Goal: Information Seeking & Learning: Learn about a topic

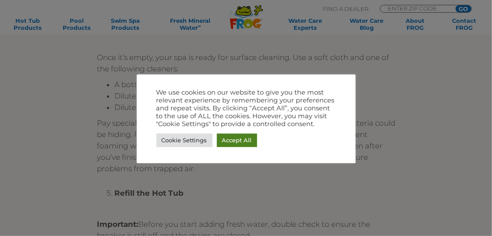
click at [244, 138] on link "Accept All" at bounding box center [237, 141] width 40 height 14
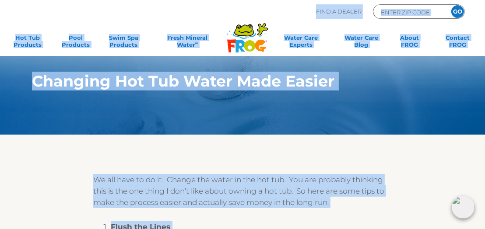
click at [190, 159] on div at bounding box center [243, 155] width 448 height 18
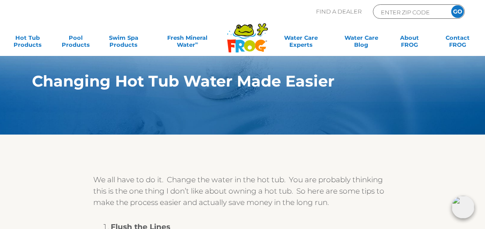
scroll to position [0, 3]
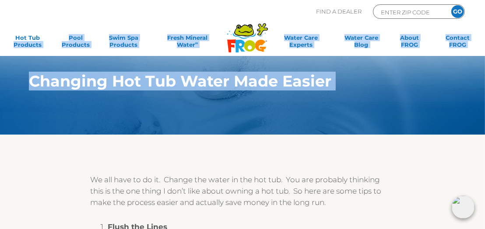
drag, startPoint x: 3, startPoint y: 52, endPoint x: 55, endPoint y: 170, distance: 129.2
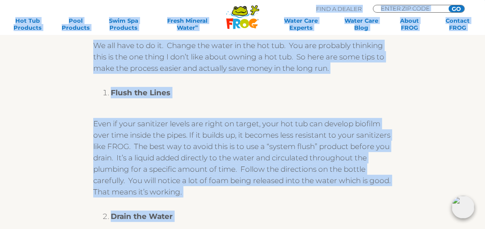
scroll to position [138, 0]
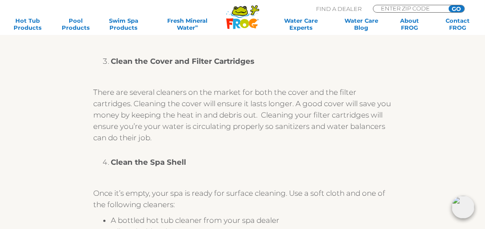
scroll to position [618, 0]
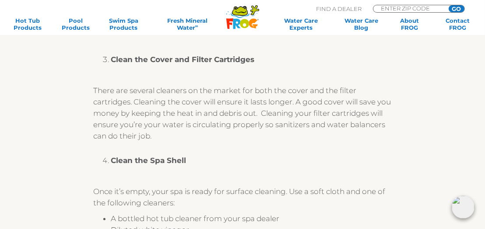
click at [437, 179] on div "We all have to do it. Change the water in the hot tub. You are probably thinkin…" at bounding box center [243, 111] width 448 height 1133
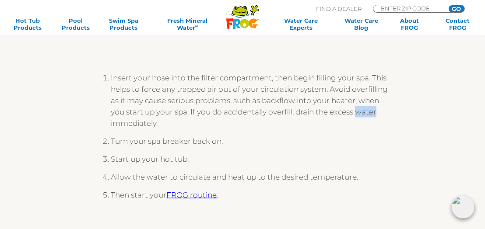
scroll to position [1066, 0]
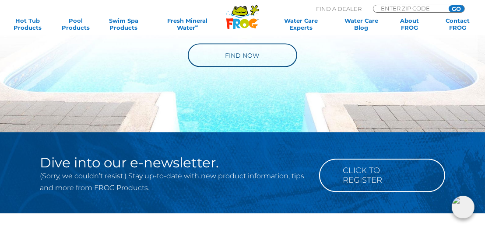
scroll to position [1579, 0]
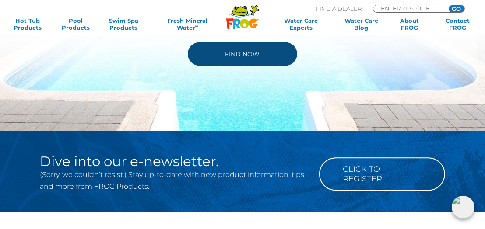
click at [269, 58] on link "Find Now" at bounding box center [242, 54] width 109 height 24
click at [450, 150] on div "Click to Register" at bounding box center [387, 171] width 145 height 80
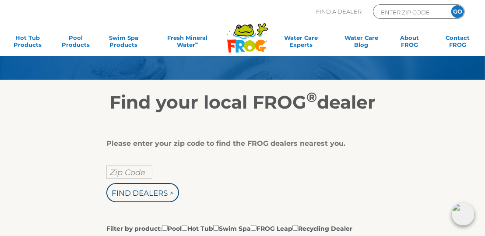
scroll to position [63, 0]
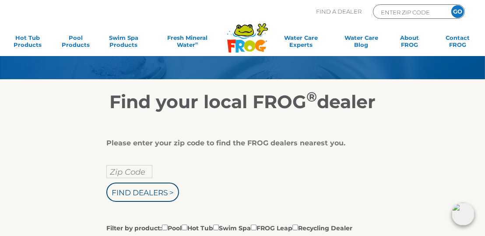
click at [124, 174] on input "Zip Code" at bounding box center [129, 171] width 46 height 13
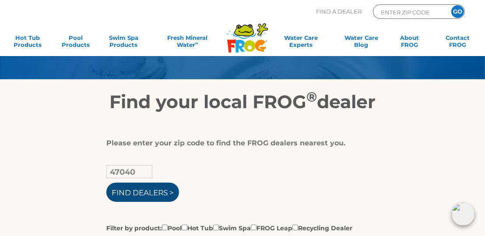
type input "47040"
click at [162, 193] on input "Find Dealers >" at bounding box center [142, 192] width 73 height 19
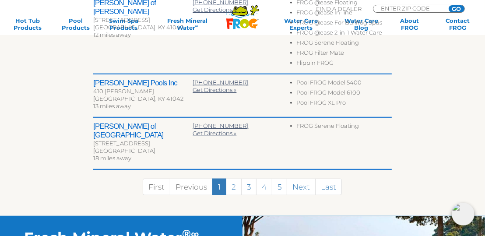
scroll to position [511, 0]
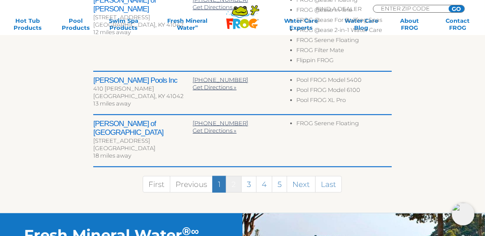
click at [236, 176] on link "2" at bounding box center [234, 184] width 16 height 17
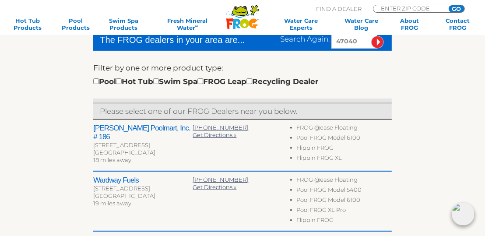
scroll to position [241, 0]
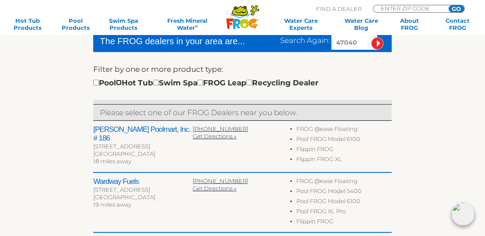
click at [122, 82] on input "checkbox" at bounding box center [119, 83] width 6 height 6
checkbox input "true"
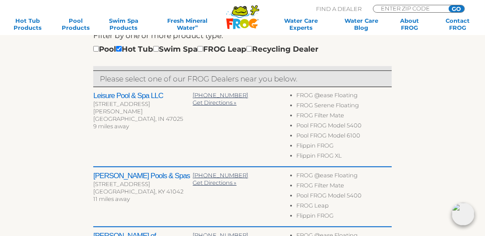
scroll to position [275, 0]
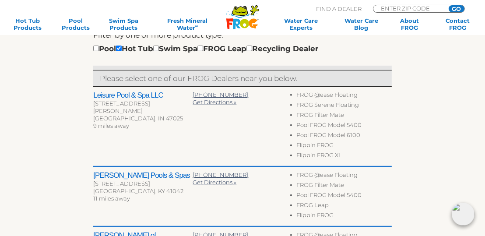
click at [429, 177] on div "To navigate the map with touch gestures double-tap and hold your finger on the …" at bounding box center [243, 179] width 448 height 558
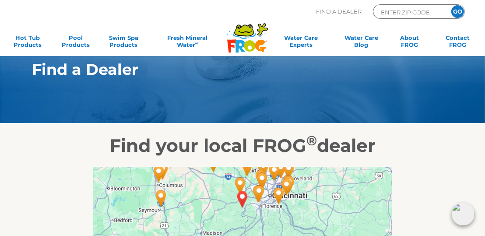
scroll to position [0, 0]
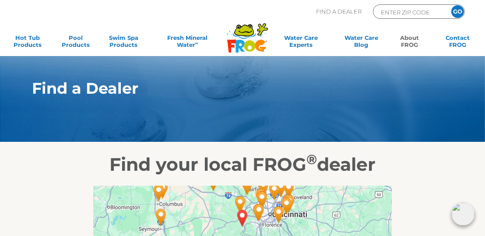
click at [414, 46] on link "About FROG" at bounding box center [409, 43] width 37 height 18
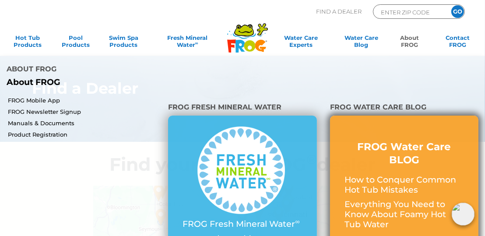
click at [386, 200] on p "Everything You Need to Know About Foamy Hot Tub Water" at bounding box center [405, 215] width 120 height 30
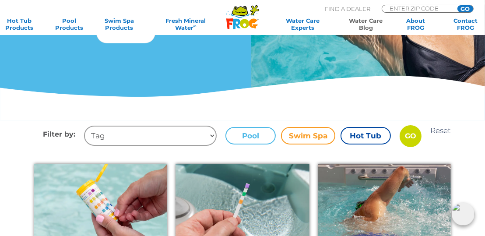
scroll to position [178, 0]
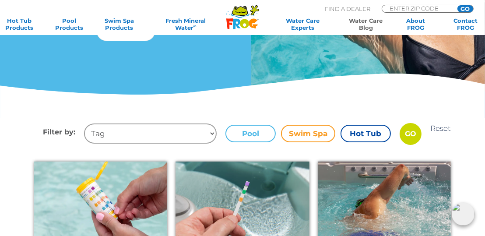
click at [366, 138] on label "Hot Tub" at bounding box center [366, 134] width 50 height 18
click at [0, 0] on input "Hot Tub" at bounding box center [0, 0] width 0 height 0
click at [410, 133] on input "GO" at bounding box center [411, 134] width 22 height 22
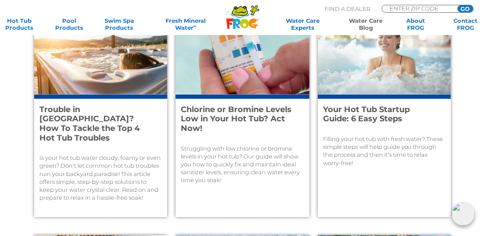
scroll to position [806, 0]
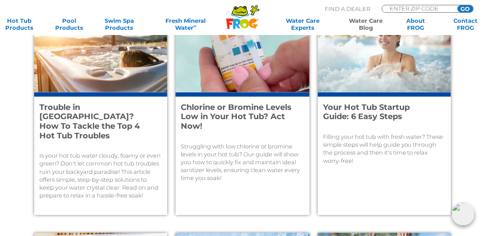
click at [417, 145] on p "Filling your hot tub with fresh water? These simple steps will help guide you t…" at bounding box center [384, 149] width 123 height 32
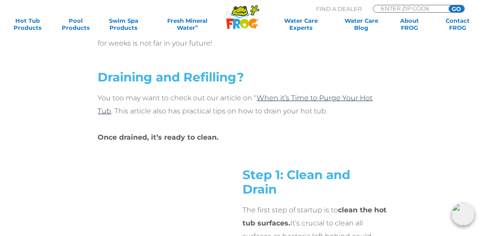
scroll to position [509, 0]
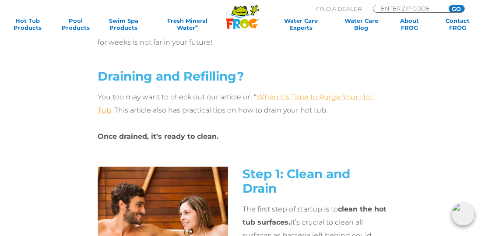
click at [364, 101] on link "When it’s Time to Purge Your Hot Tub" at bounding box center [235, 103] width 275 height 21
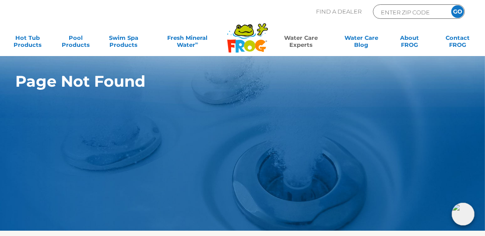
click at [308, 49] on link "Water Care Experts" at bounding box center [301, 43] width 62 height 18
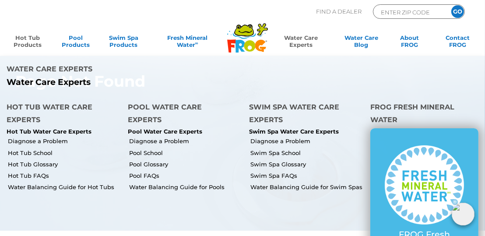
click at [26, 47] on link "Hot Tub Products" at bounding box center [27, 43] width 37 height 18
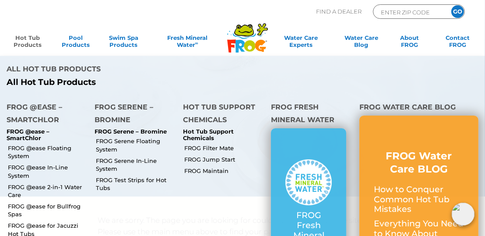
scroll to position [35, 0]
click at [69, 183] on link "FROG @ease 2-in-1 Water Care" at bounding box center [48, 191] width 80 height 16
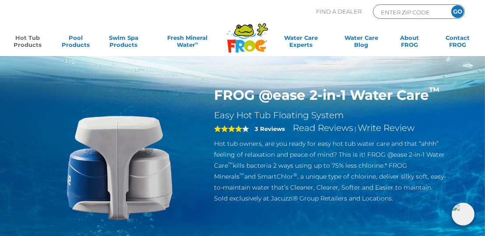
click at [18, 48] on link "Hot Tub Products" at bounding box center [27, 43] width 37 height 18
click at [17, 44] on link "Hot Tub Products" at bounding box center [27, 43] width 37 height 18
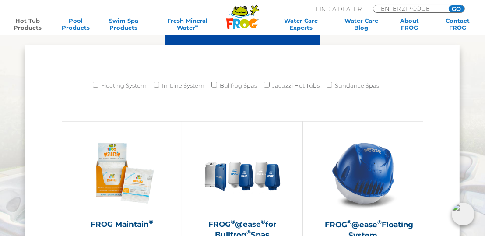
scroll to position [745, 0]
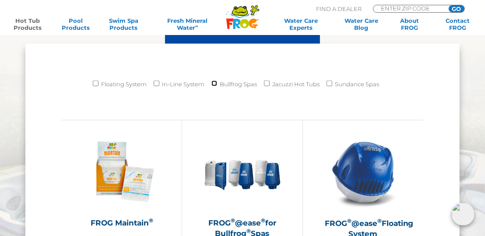
click at [215, 82] on input "Bullfrog Spas" at bounding box center [215, 84] width 6 height 6
checkbox input "true"
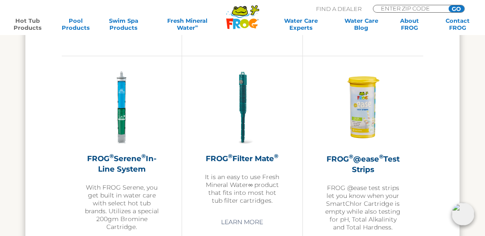
scroll to position [1532, 0]
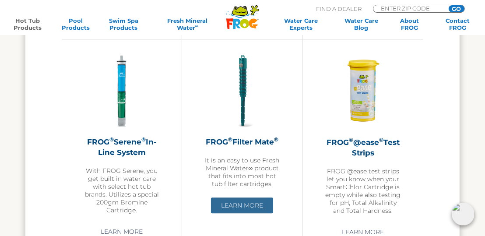
click at [254, 198] on link "Learn More" at bounding box center [242, 206] width 62 height 16
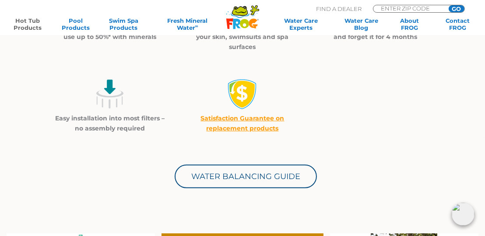
scroll to position [307, 0]
click at [133, 124] on p "Easy installation into most filters – no assembly required" at bounding box center [109, 123] width 111 height 20
click at [121, 100] on img at bounding box center [110, 94] width 31 height 31
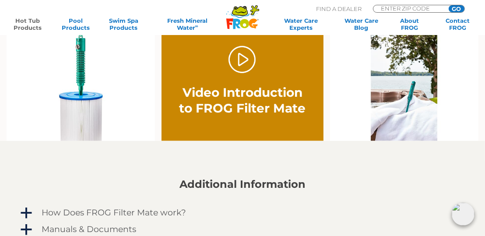
scroll to position [509, 0]
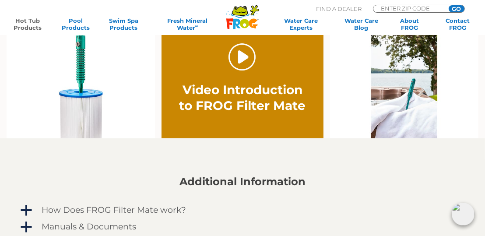
click at [249, 64] on link "." at bounding box center [243, 57] width 28 height 28
